Goal: Task Accomplishment & Management: Use online tool/utility

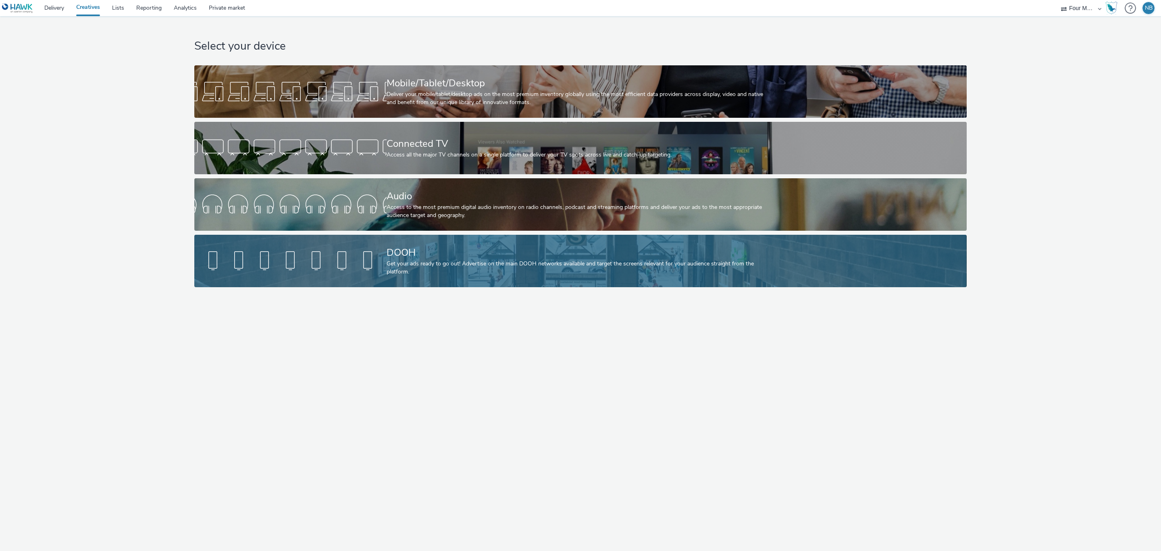
click at [396, 262] on div "Get your ads ready to go out! Advertise on the main DOOH networks available and…" at bounding box center [579, 268] width 385 height 17
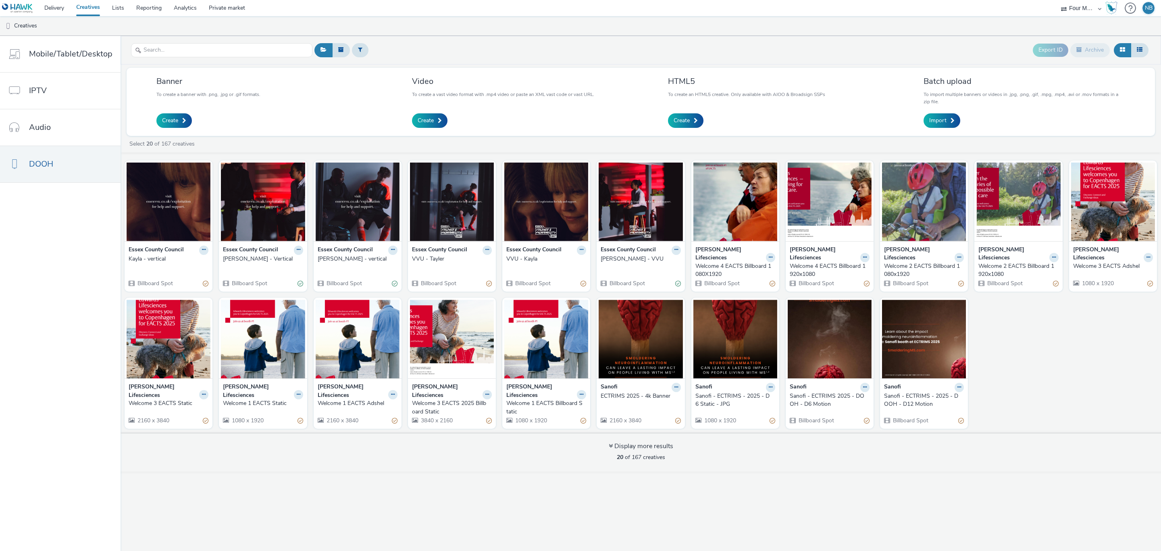
click at [149, 256] on div "Kayla - vertical" at bounding box center [167, 259] width 77 height 8
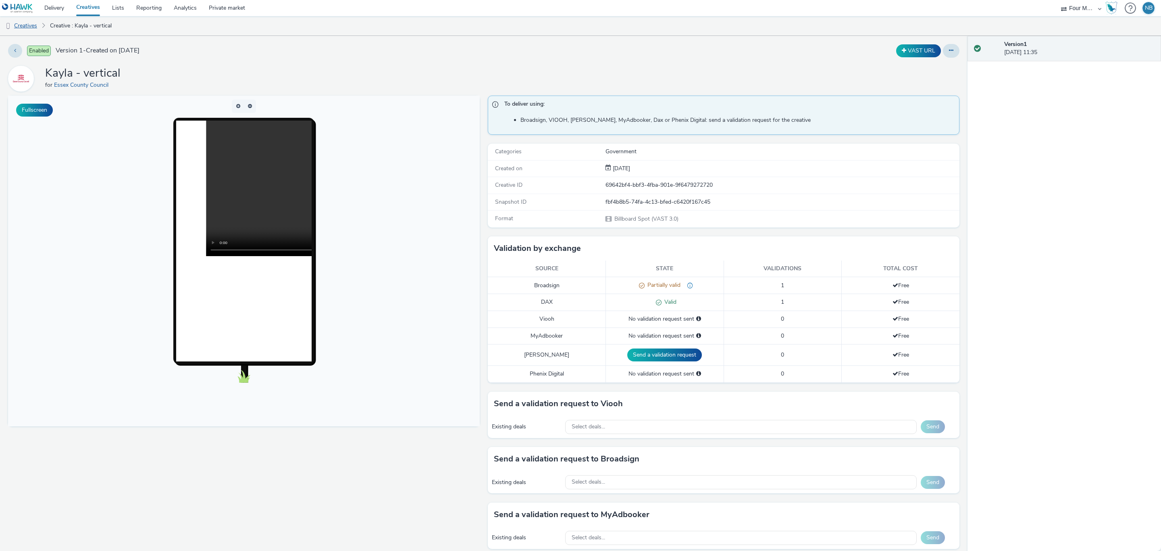
click at [25, 27] on link "Creatives" at bounding box center [20, 25] width 41 height 19
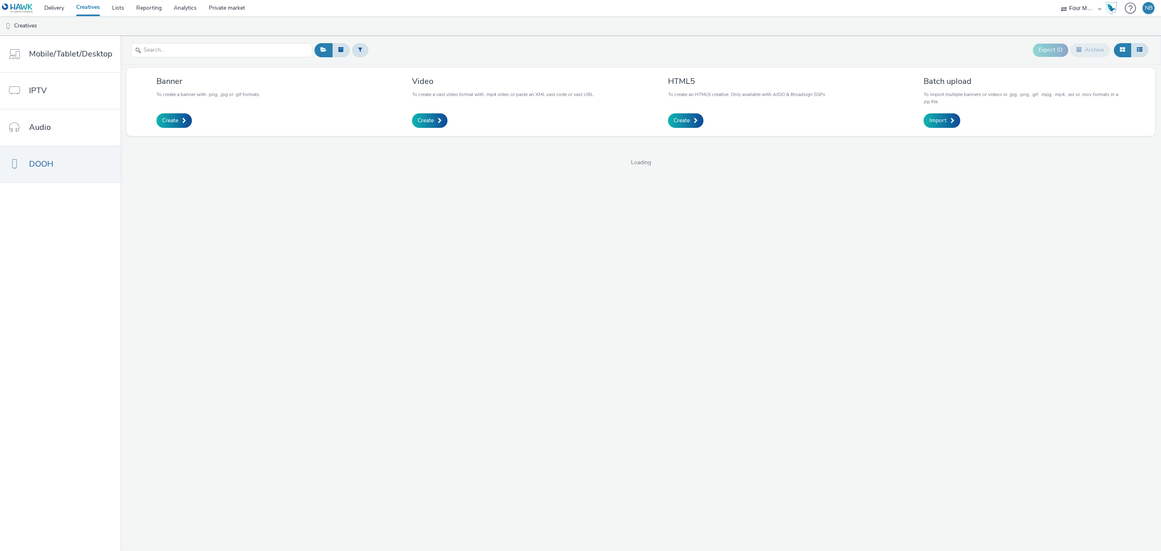
click at [88, 8] on link "Creatives" at bounding box center [88, 8] width 36 height 16
click at [62, 8] on link "Delivery" at bounding box center [54, 8] width 32 height 16
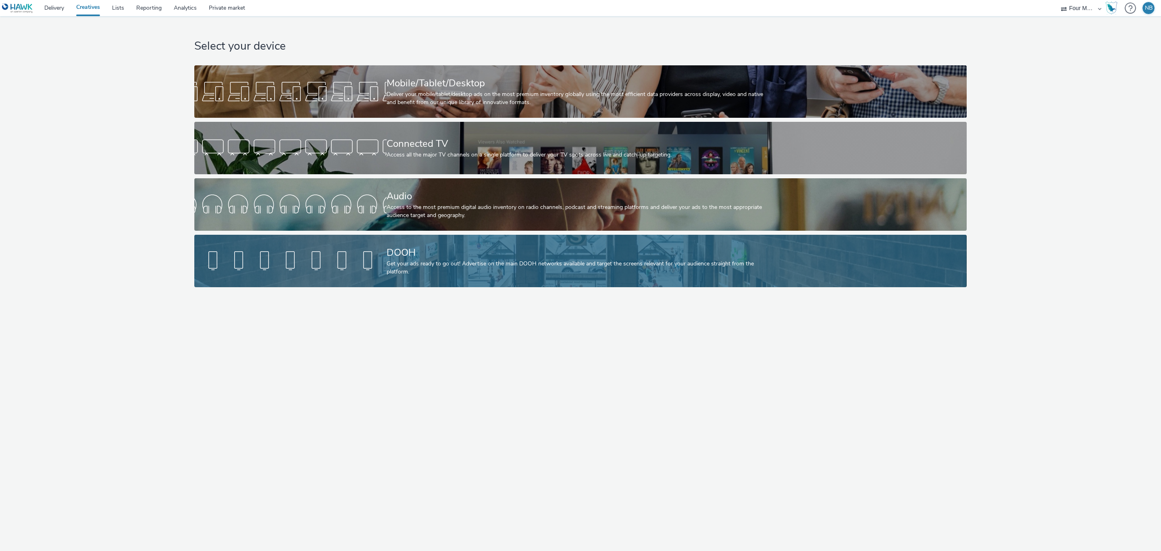
click at [414, 268] on div "Get your ads ready to go out! Advertise on the main DOOH networks available and…" at bounding box center [579, 268] width 385 height 17
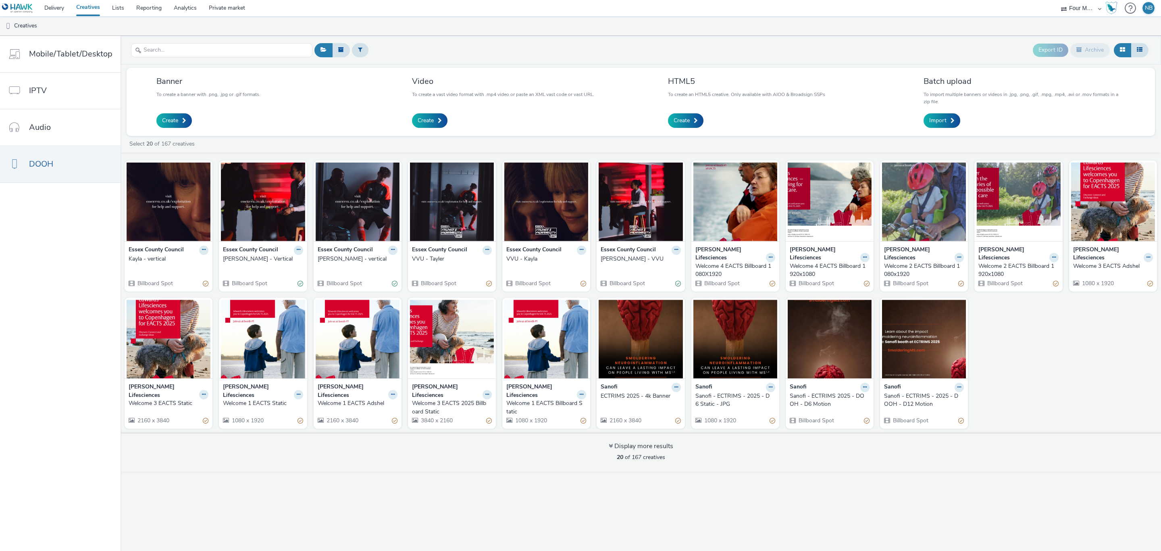
click at [617, 254] on strong "Essex County Council" at bounding box center [628, 250] width 55 height 9
click at [614, 256] on div "[PERSON_NAME] - VVU" at bounding box center [639, 259] width 77 height 8
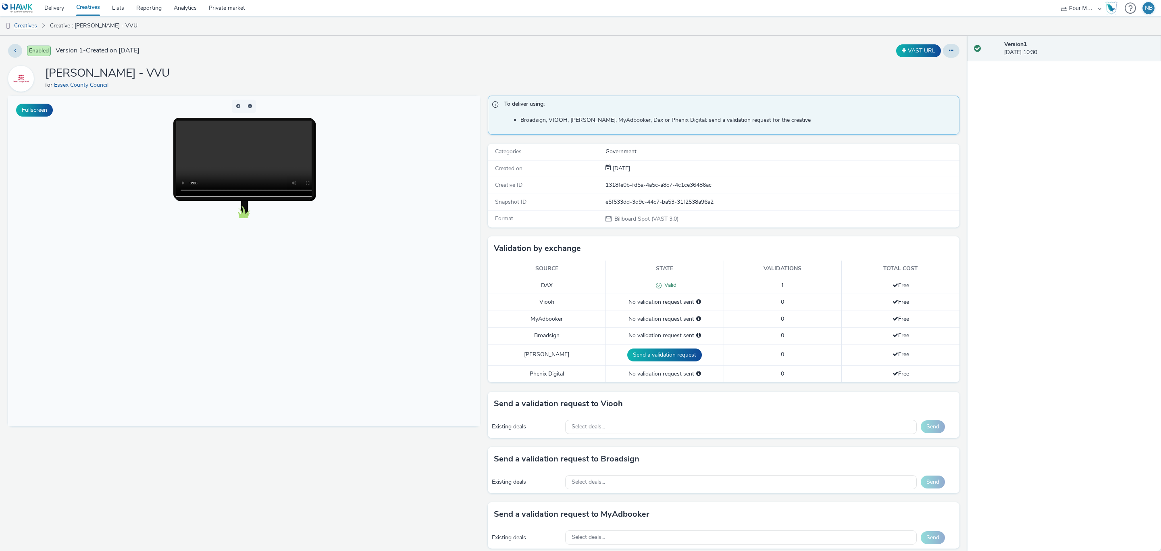
click at [37, 23] on link "Creatives" at bounding box center [20, 25] width 41 height 19
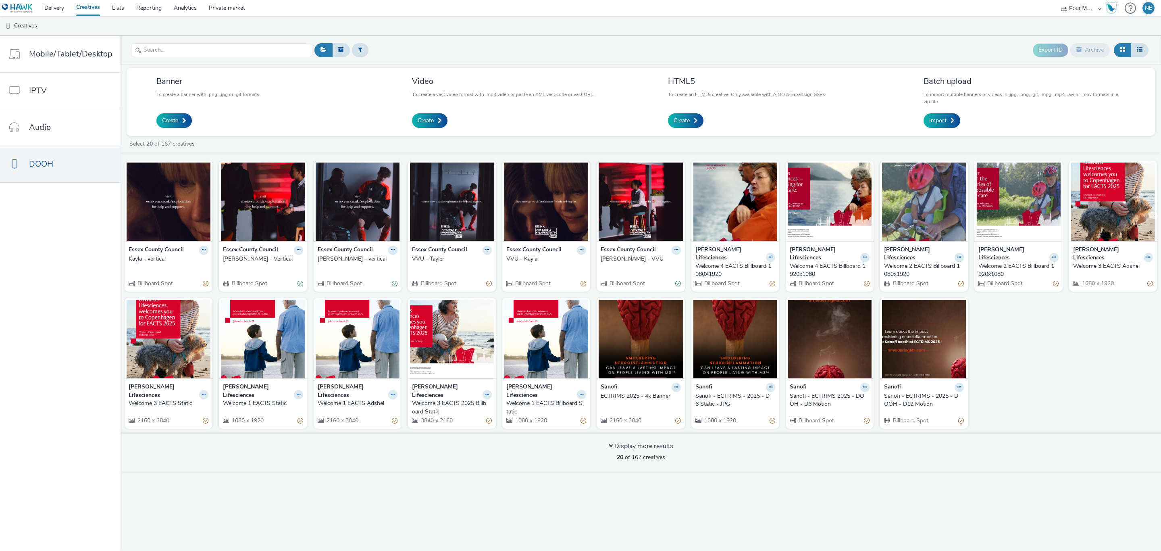
click at [524, 256] on div "VVU - Kayla" at bounding box center [544, 259] width 77 height 8
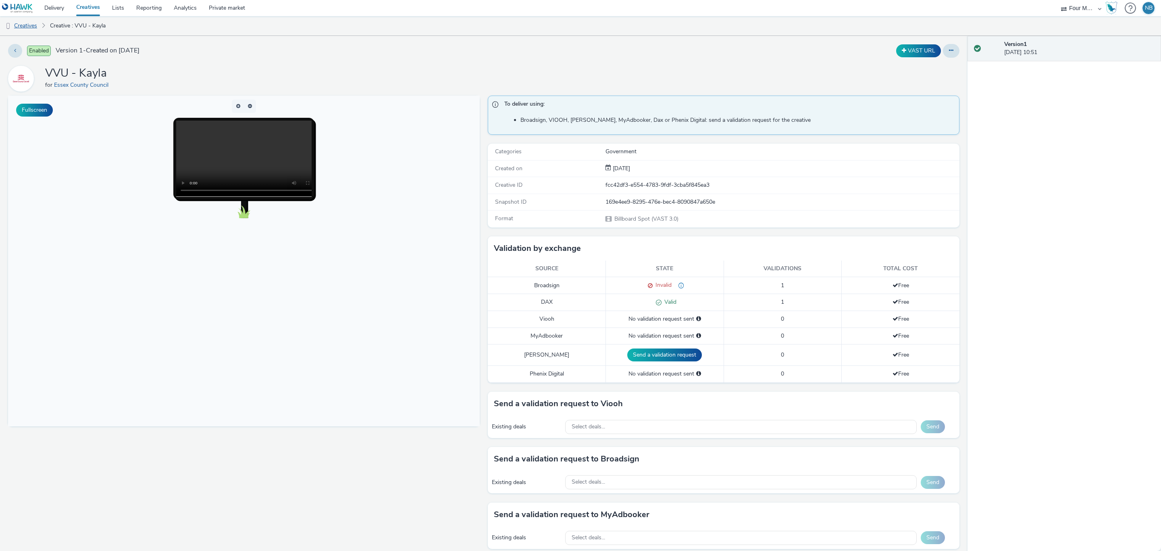
click at [34, 25] on link "Creatives" at bounding box center [20, 25] width 41 height 19
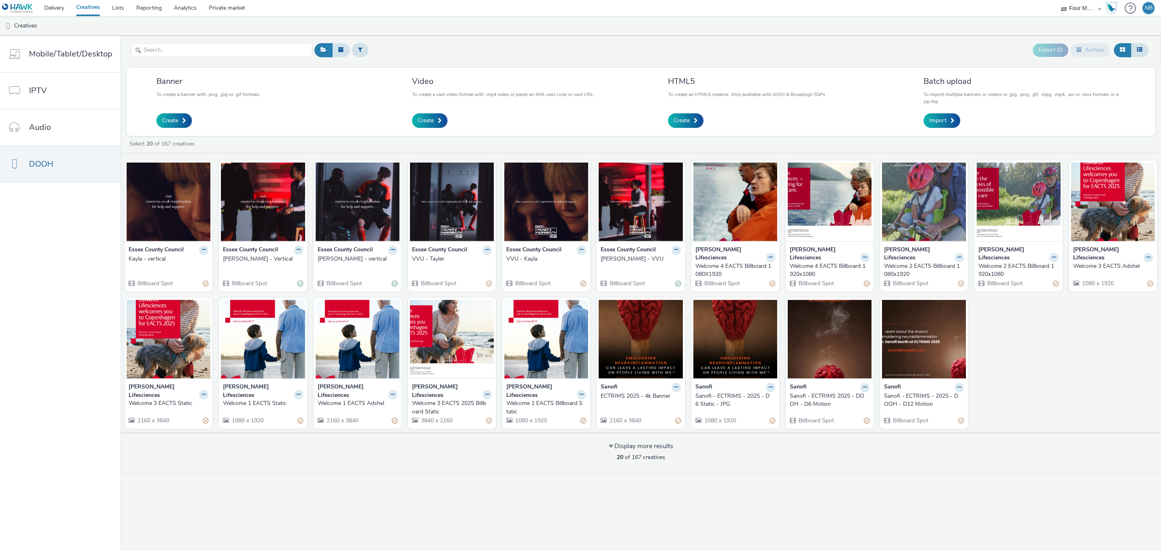
click at [435, 260] on div "VVU - Tayler" at bounding box center [450, 259] width 77 height 8
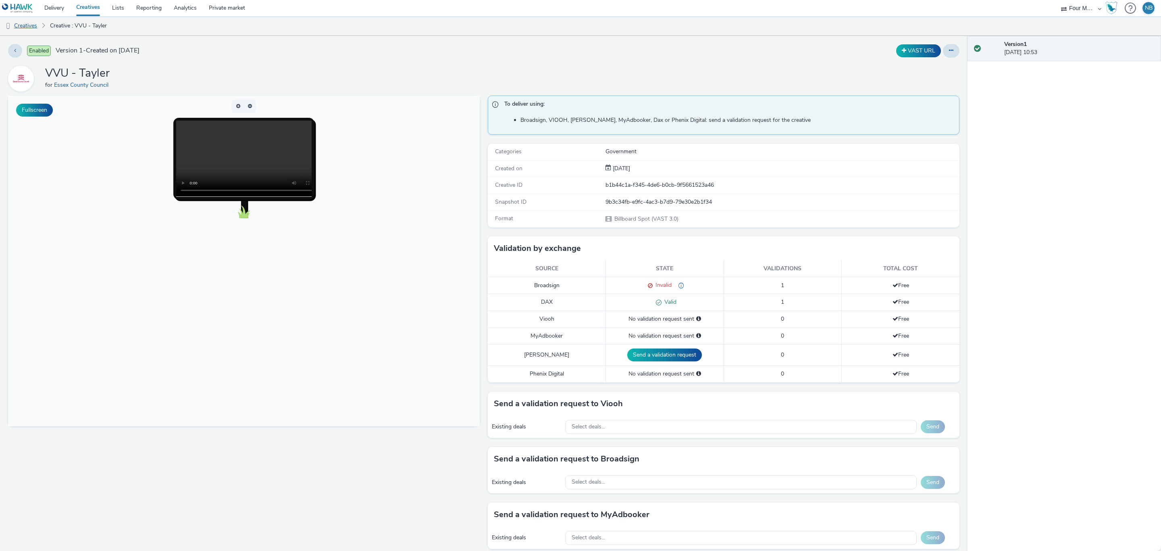
click at [29, 31] on link "Creatives" at bounding box center [20, 25] width 41 height 19
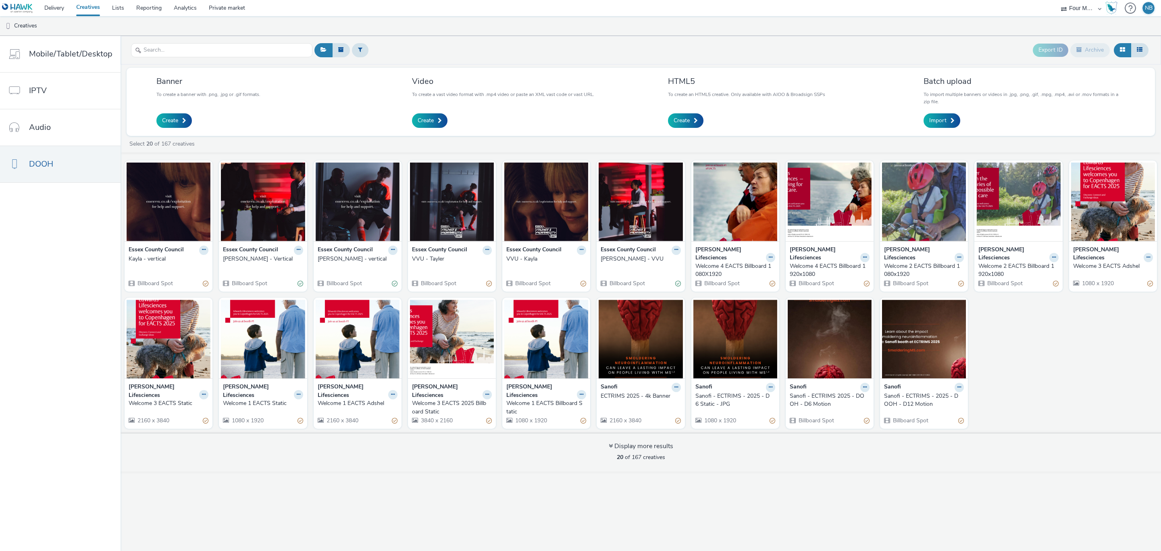
click at [337, 259] on div "[PERSON_NAME] - vertical" at bounding box center [356, 259] width 77 height 8
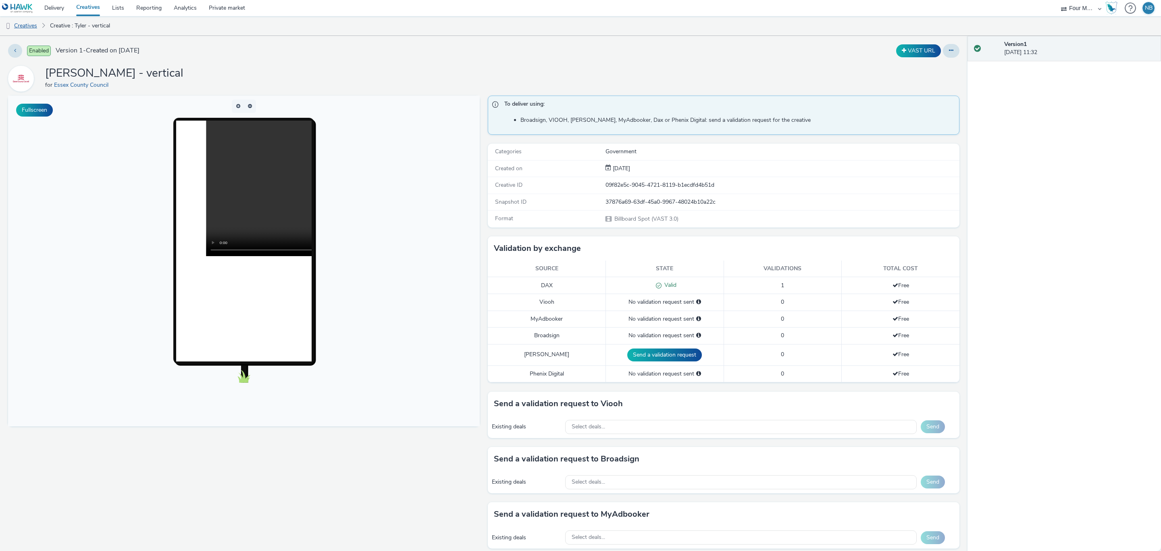
click at [22, 27] on link "Creatives" at bounding box center [20, 25] width 41 height 19
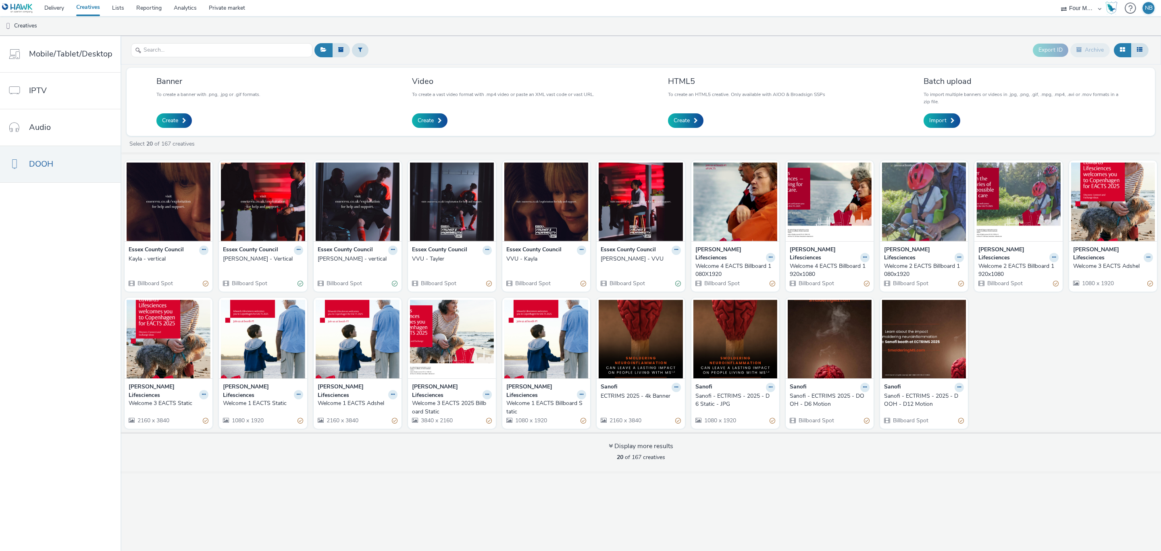
click at [239, 262] on div "[PERSON_NAME] - Vertical" at bounding box center [261, 259] width 77 height 8
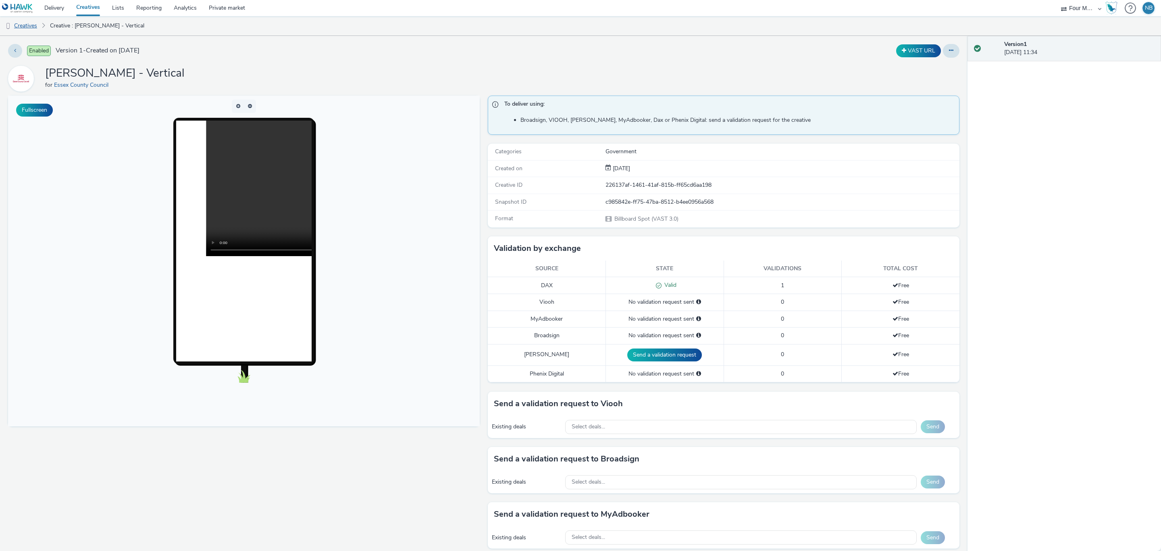
click at [31, 27] on link "Creatives" at bounding box center [20, 25] width 41 height 19
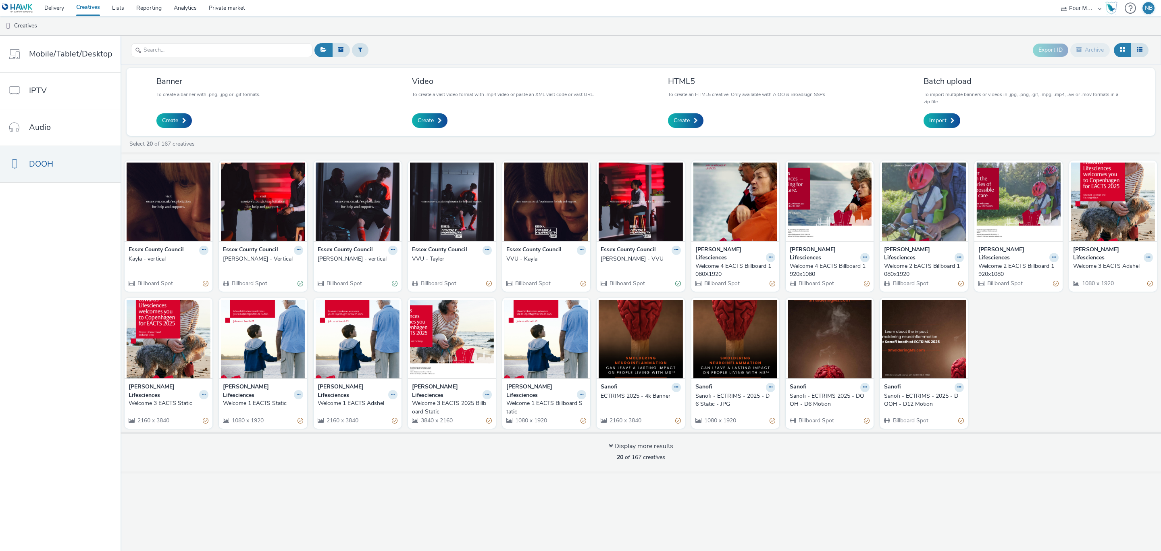
click at [149, 254] on strong "Essex County Council" at bounding box center [156, 250] width 55 height 9
click at [143, 256] on div "Kayla - vertical" at bounding box center [167, 259] width 77 height 8
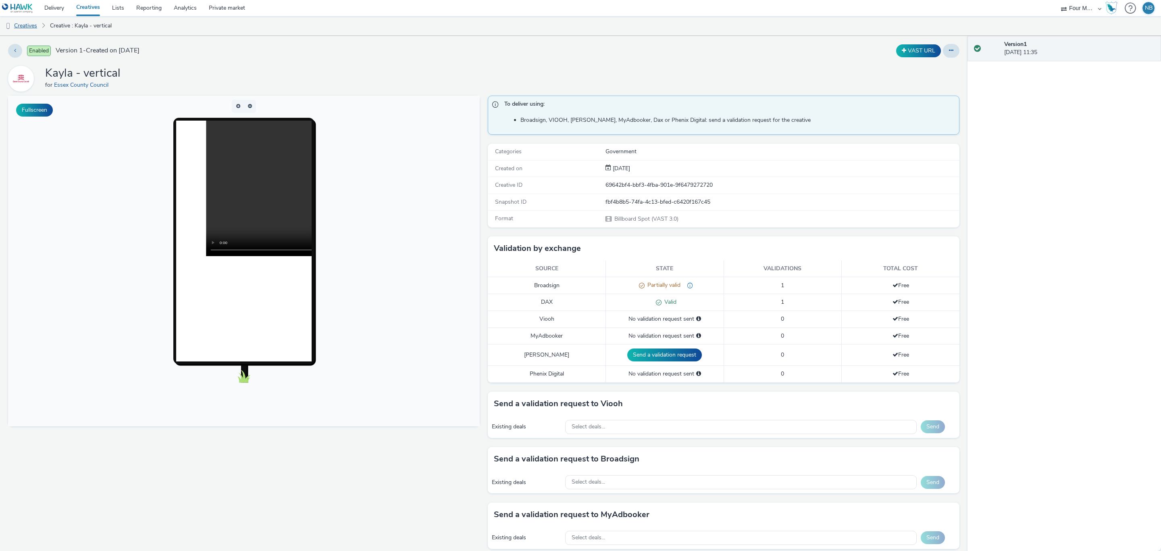
click at [34, 28] on link "Creatives" at bounding box center [20, 25] width 41 height 19
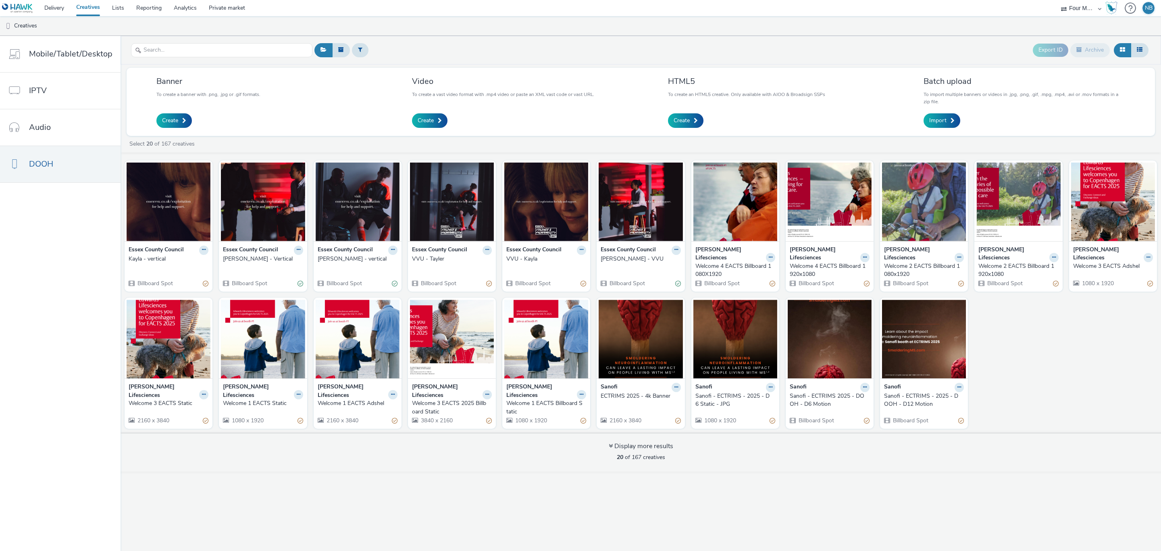
click at [585, 149] on div "Select 20 of 167 creatives" at bounding box center [641, 146] width 1041 height 12
click at [65, 6] on link "Delivery" at bounding box center [54, 8] width 32 height 16
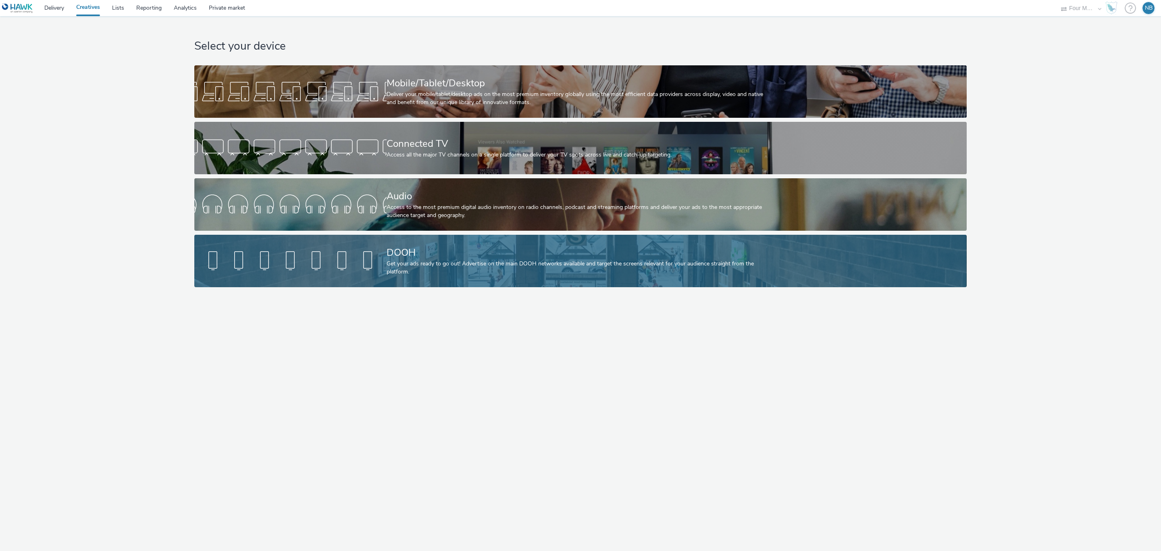
click at [338, 248] on div at bounding box center [290, 261] width 192 height 26
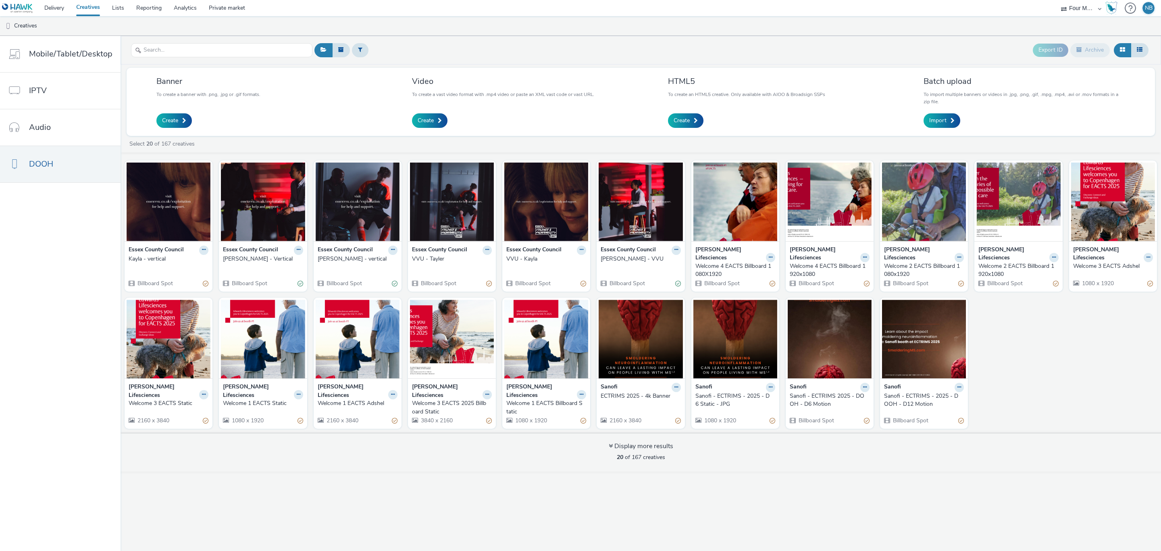
click at [329, 263] on div "[PERSON_NAME] - vertical" at bounding box center [356, 259] width 77 height 8
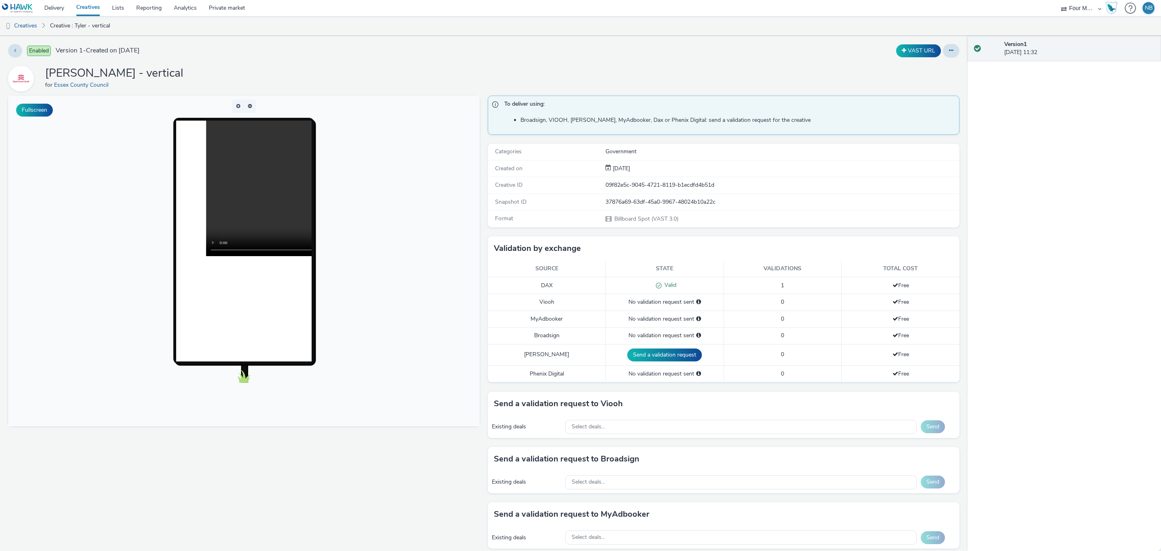
click at [202, 237] on preview-vast at bounding box center [243, 188] width 135 height 135
click at [27, 21] on link "Creatives" at bounding box center [20, 25] width 41 height 19
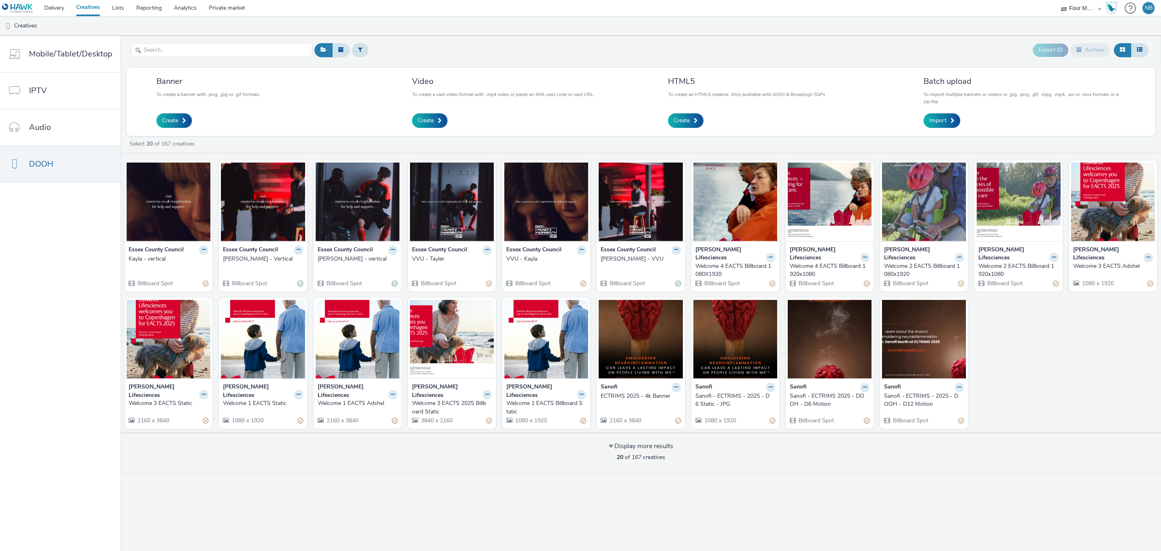
click at [328, 257] on div "[PERSON_NAME] - vertical" at bounding box center [356, 259] width 77 height 8
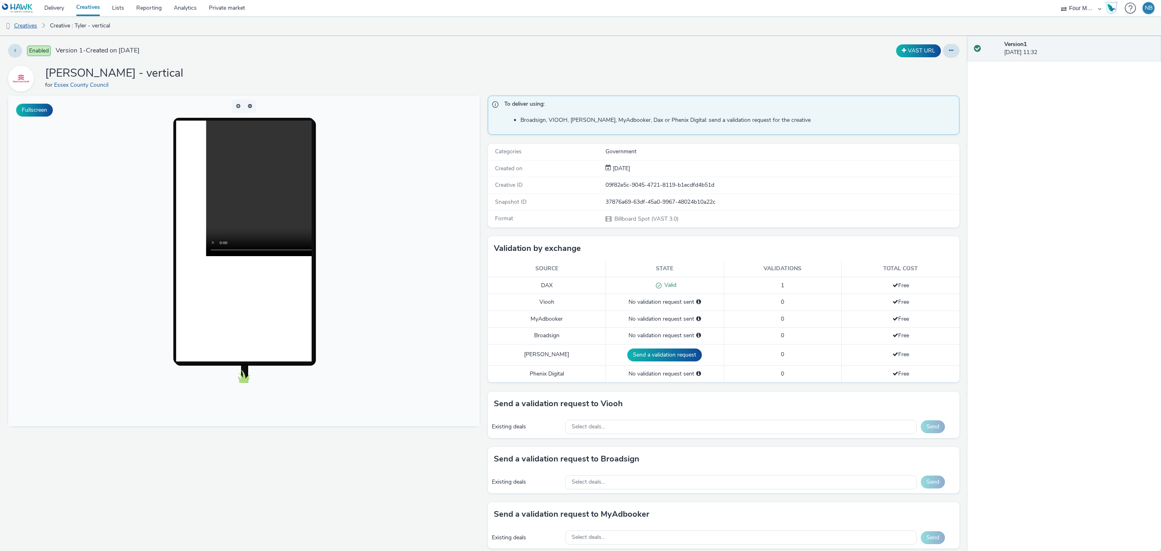
click at [37, 27] on link "Creatives" at bounding box center [20, 25] width 41 height 19
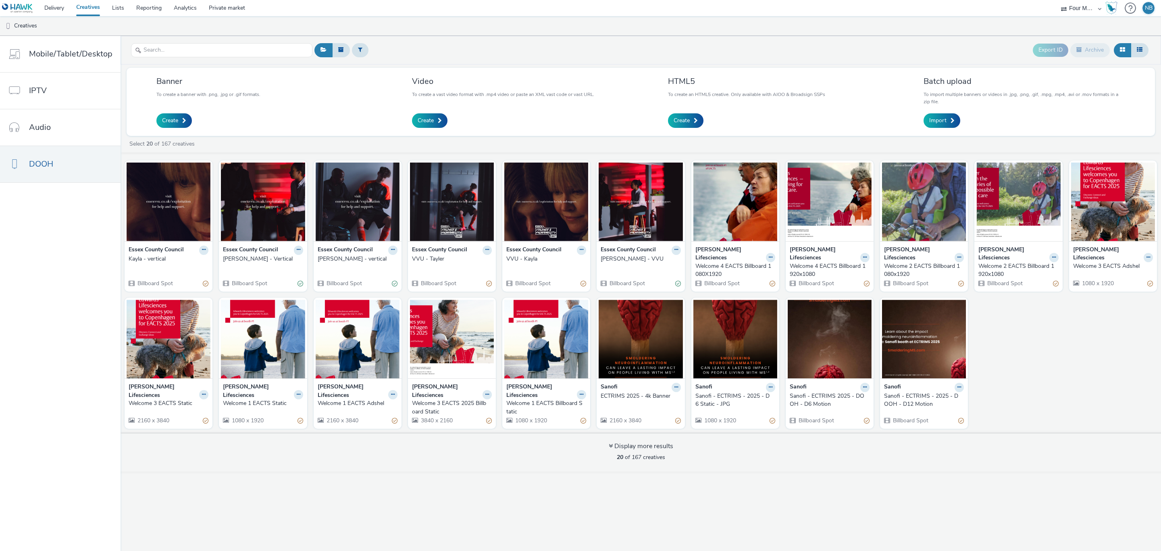
click at [242, 257] on div "[PERSON_NAME] - Vertical" at bounding box center [261, 259] width 77 height 8
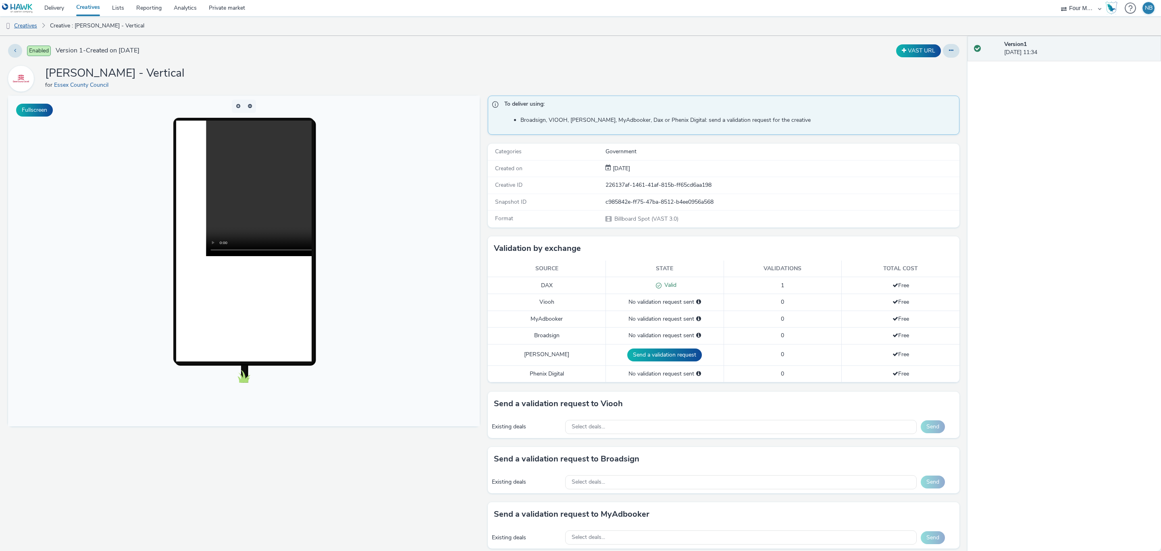
click at [25, 27] on link "Creatives" at bounding box center [20, 25] width 41 height 19
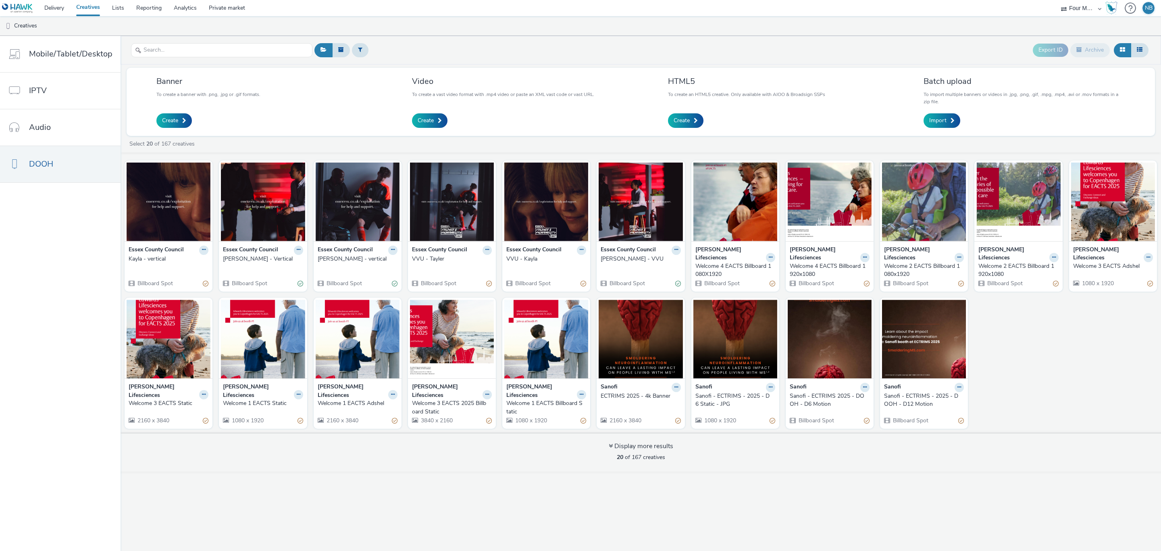
click at [159, 256] on div "Kayla - vertical" at bounding box center [167, 259] width 77 height 8
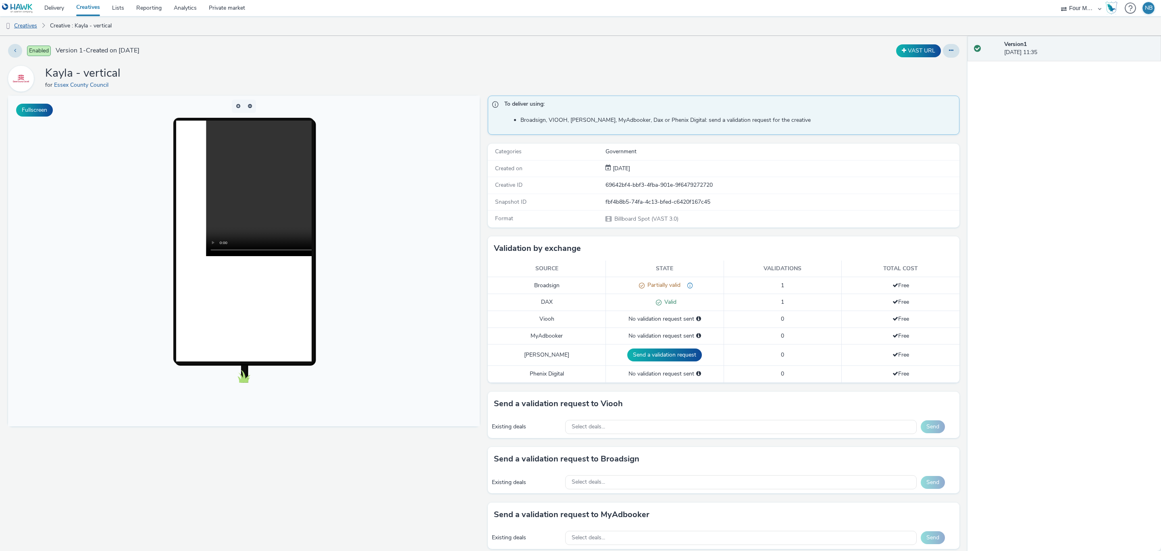
click at [25, 28] on link "Creatives" at bounding box center [20, 25] width 41 height 19
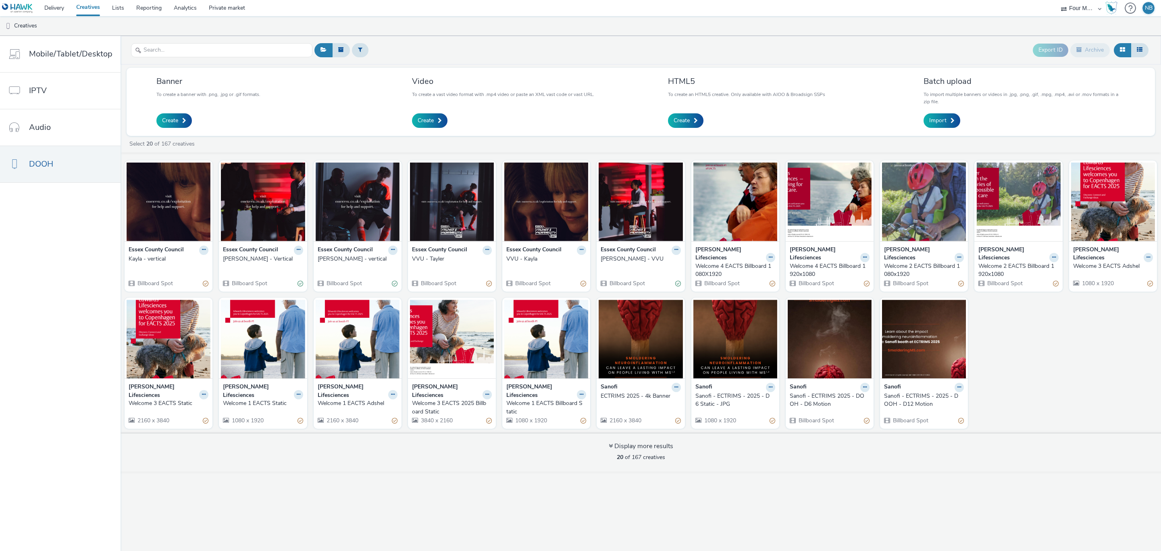
click at [242, 263] on div "[PERSON_NAME] - Vertical" at bounding box center [261, 259] width 77 height 8
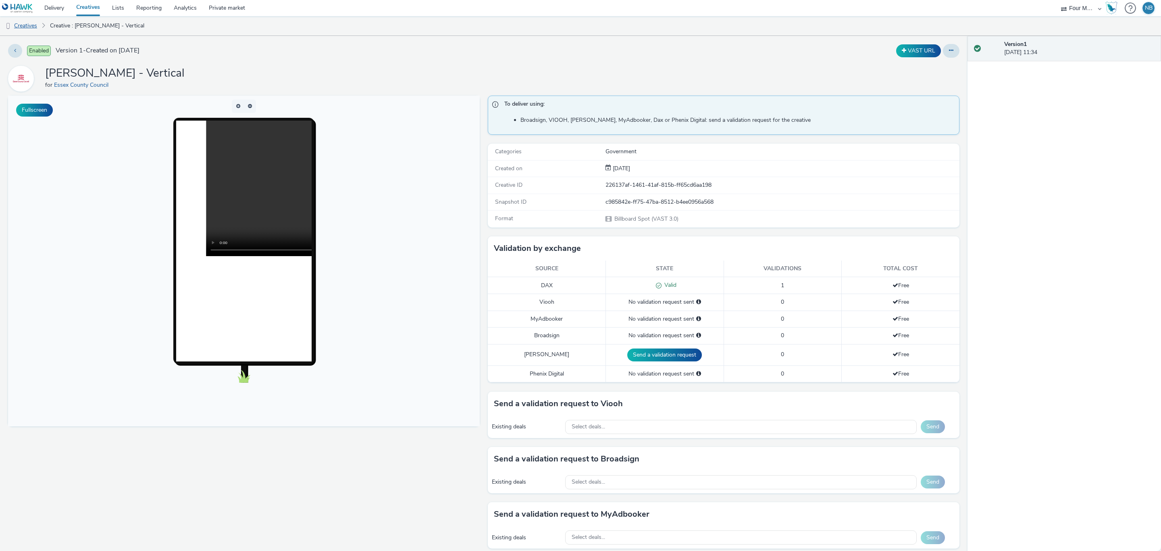
click at [25, 23] on link "Creatives" at bounding box center [20, 25] width 41 height 19
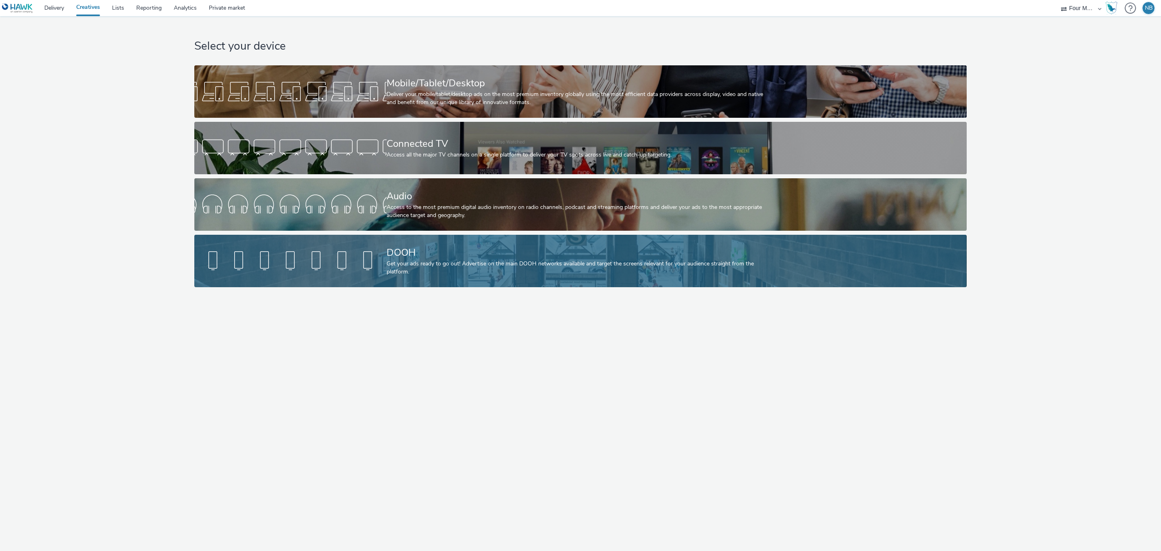
click at [401, 283] on div "DOOH Get your ads ready to go out! Advertise on the main DOOH networks availabl…" at bounding box center [579, 261] width 385 height 52
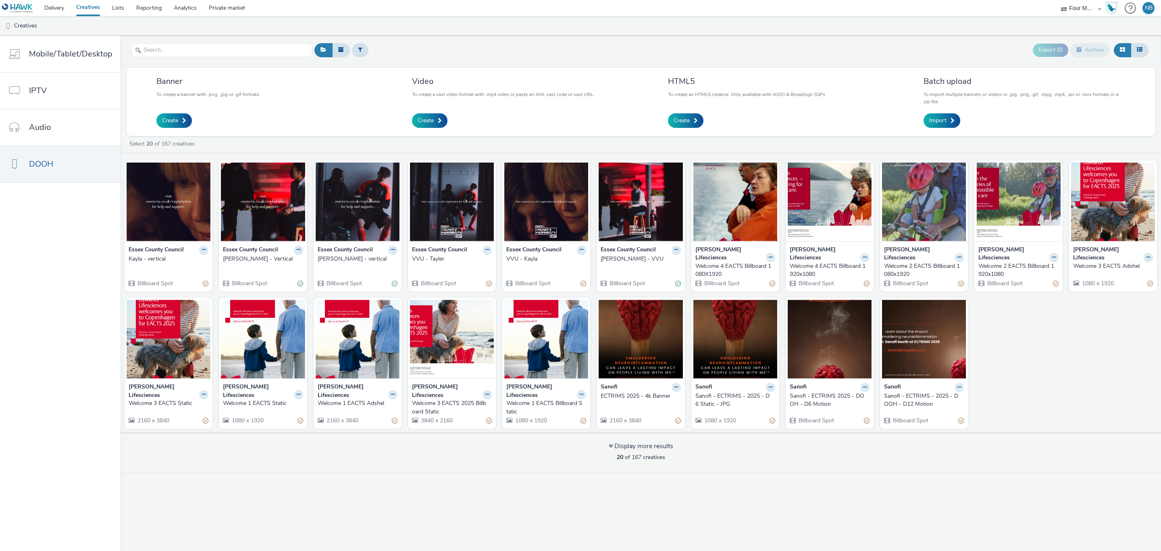
click at [248, 259] on div "[PERSON_NAME] - Vertical" at bounding box center [261, 259] width 77 height 8
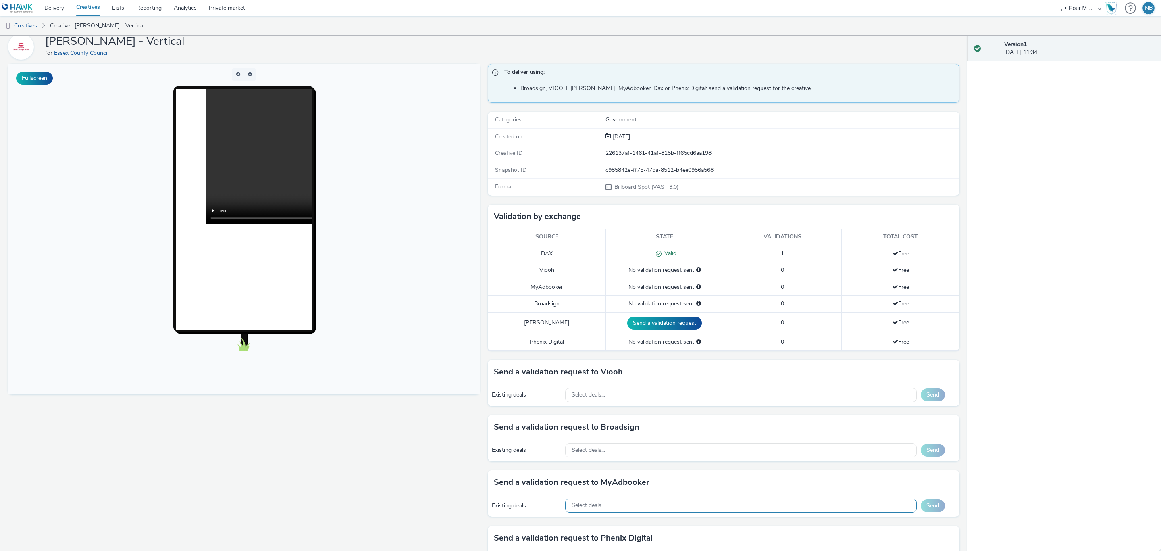
scroll to position [121, 0]
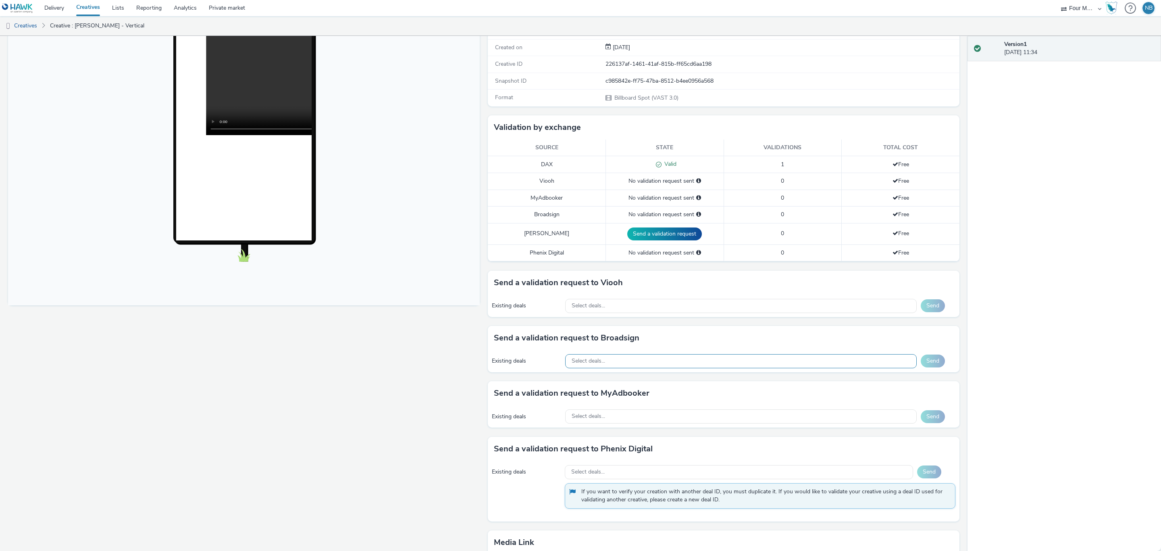
click at [634, 359] on div "Select deals..." at bounding box center [741, 361] width 352 height 14
type input "e"
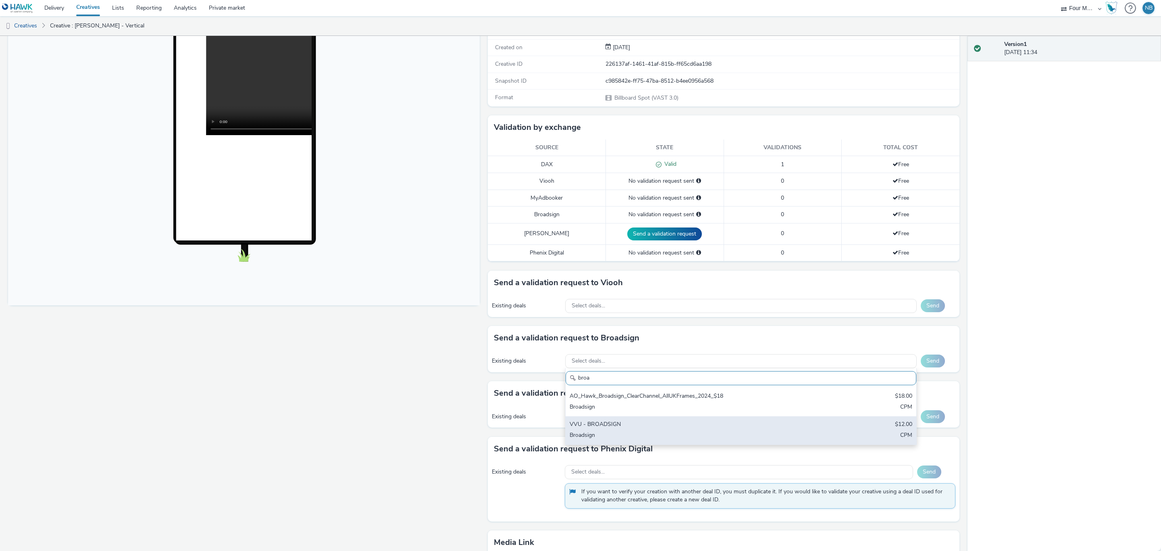
click at [627, 423] on div "VVU - BROADSIGN" at bounding box center [683, 424] width 227 height 9
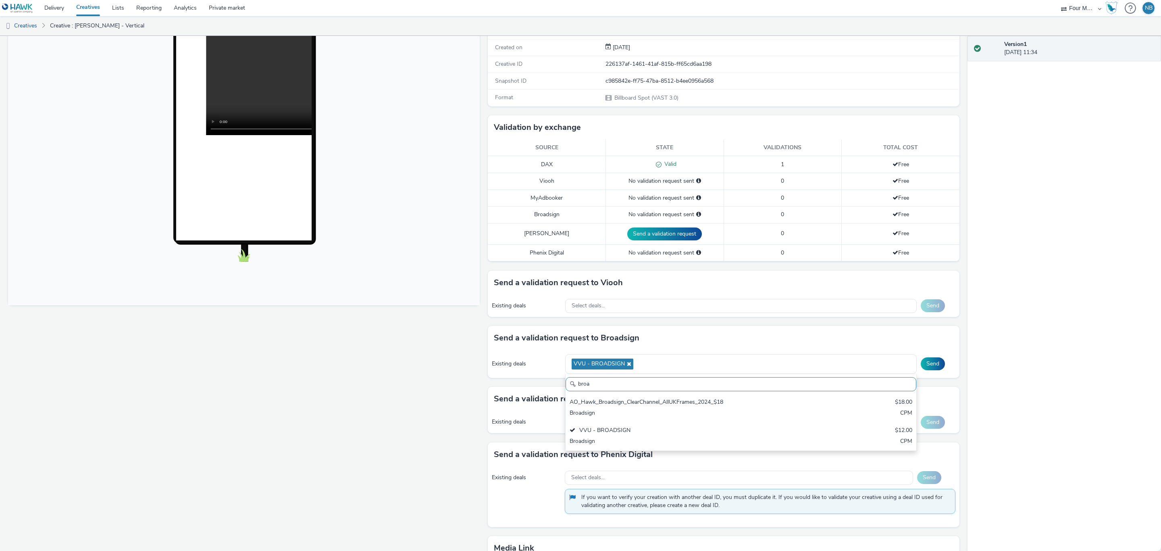
click at [599, 388] on input "broa" at bounding box center [741, 384] width 351 height 14
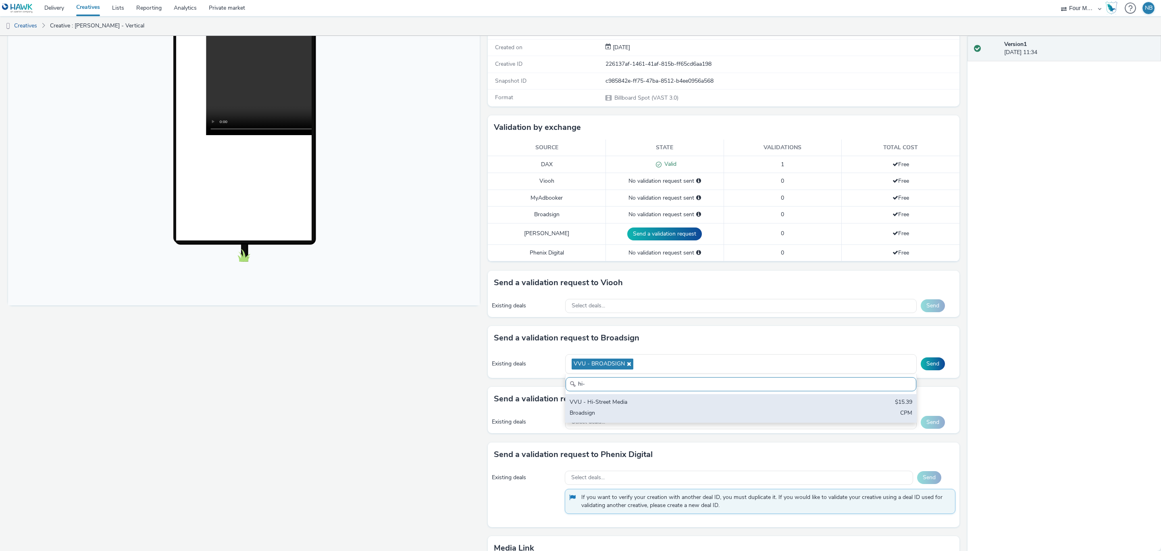
type input "hi-"
click at [595, 403] on div "VVU - Hi-Street Media" at bounding box center [683, 402] width 227 height 9
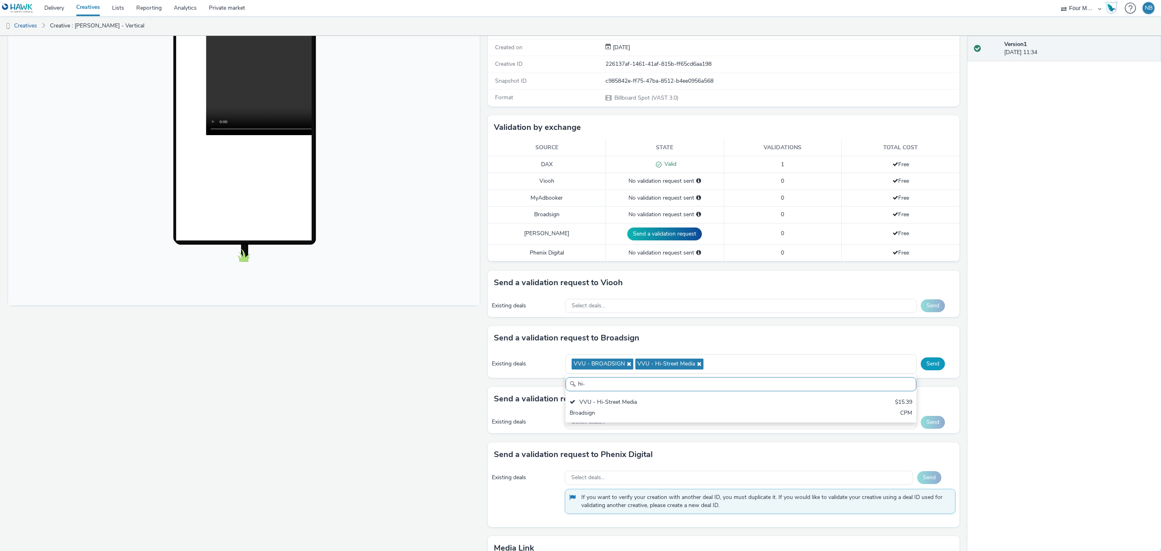
click at [921, 368] on button "Send" at bounding box center [933, 363] width 24 height 13
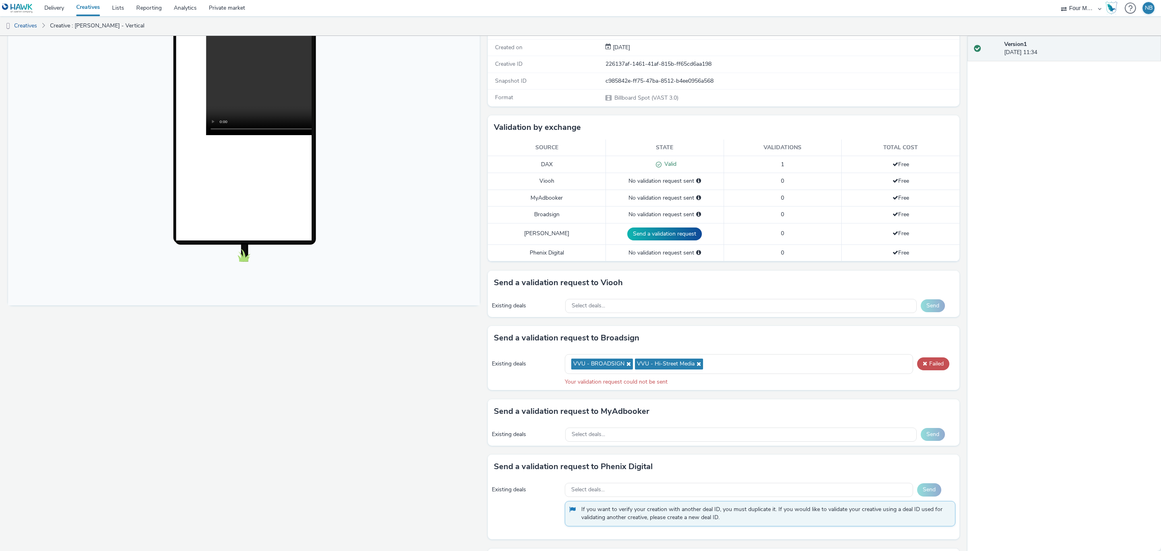
click at [425, 386] on div "Fullscreen" at bounding box center [246, 322] width 476 height 694
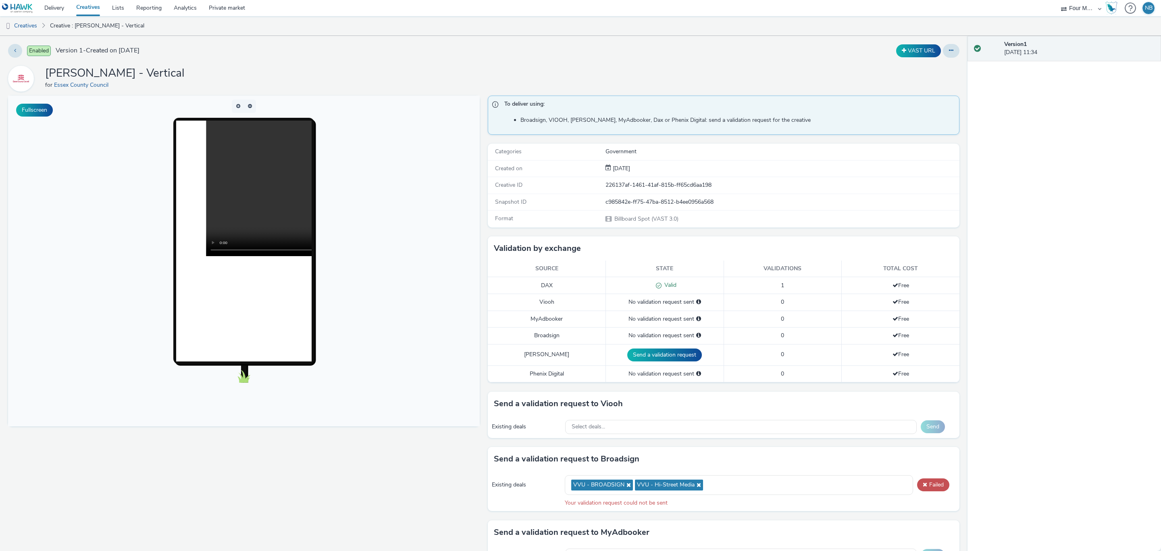
click at [90, 9] on link "Creatives" at bounding box center [88, 8] width 36 height 16
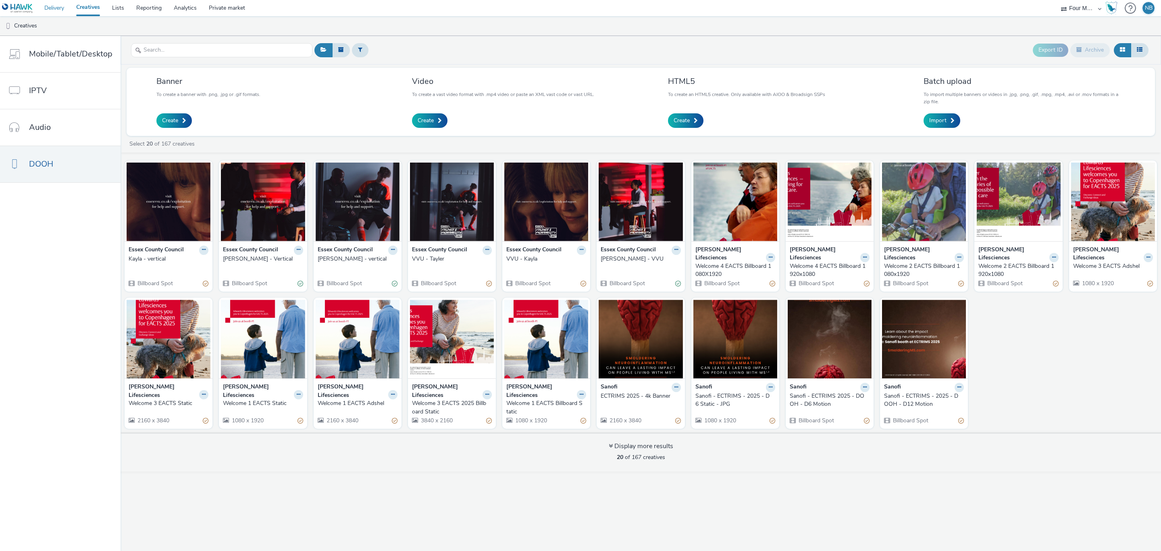
click at [57, 10] on link "Delivery" at bounding box center [54, 8] width 32 height 16
